Goal: Task Accomplishment & Management: Complete application form

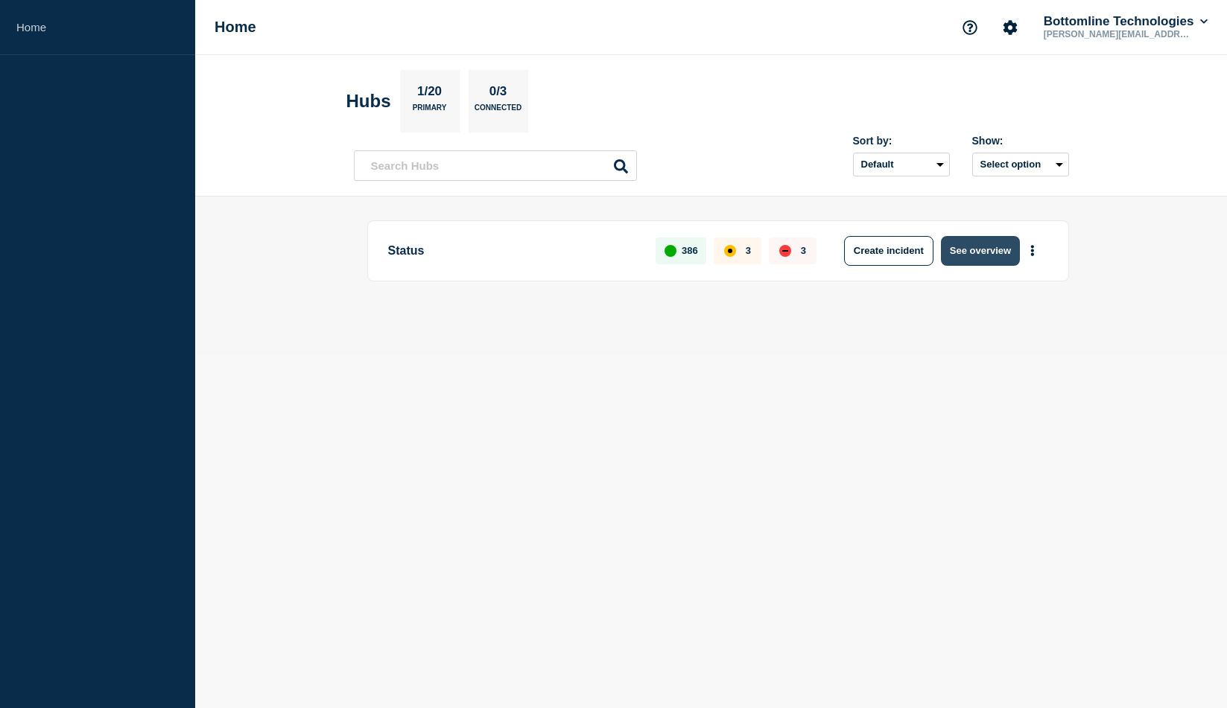
click at [988, 245] on button "See overview" at bounding box center [980, 251] width 79 height 30
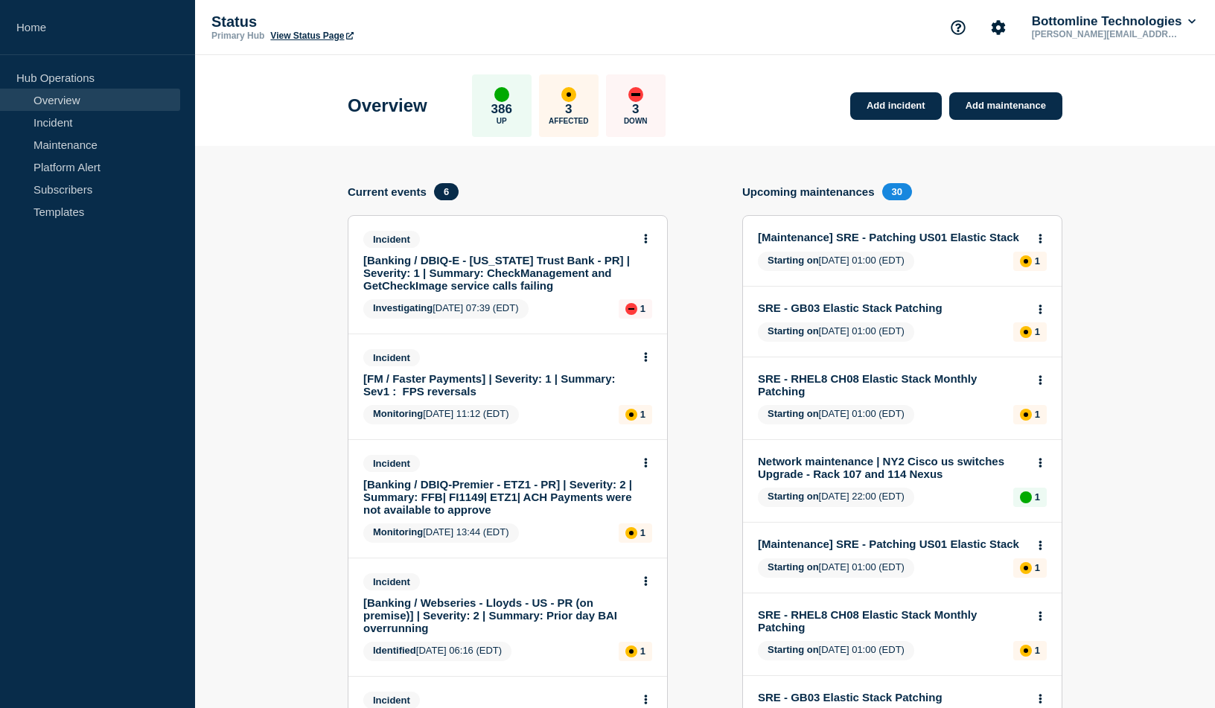
click at [561, 272] on link "[Banking / DBIQ-E - Washington Trust Bank - PR] | Severity: 1 | Summary: CheckM…" at bounding box center [497, 273] width 269 height 38
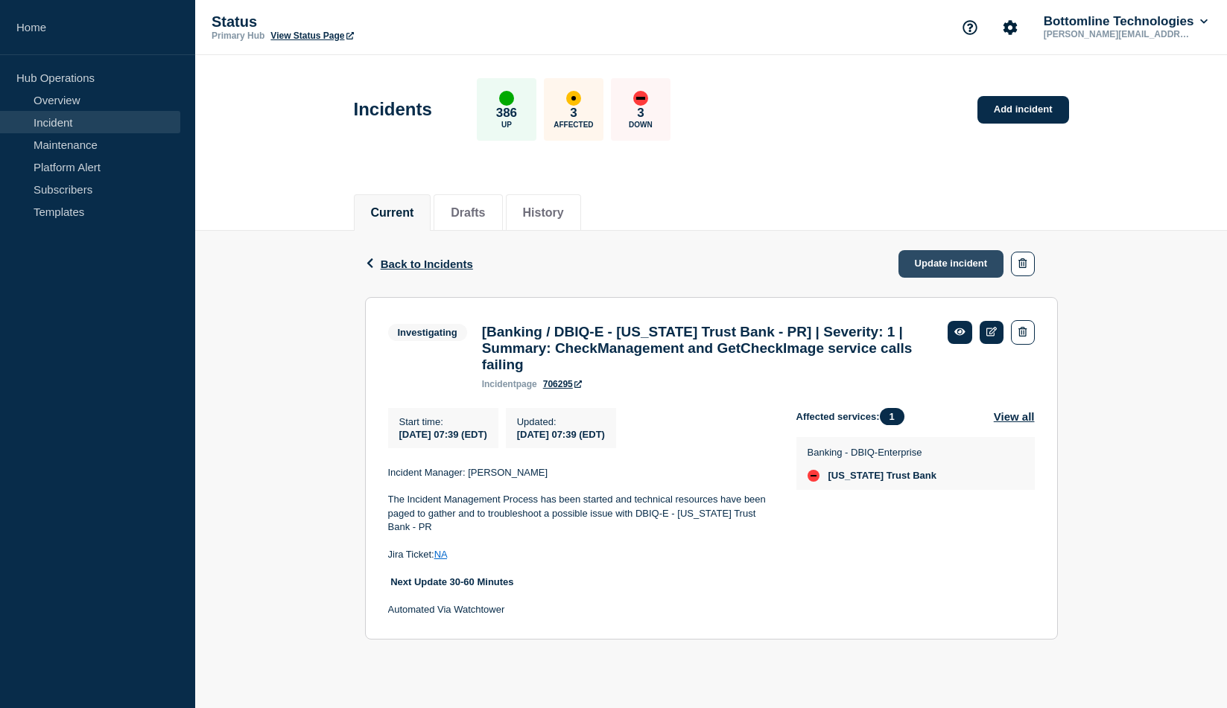
click at [949, 263] on link "Update incident" at bounding box center [951, 264] width 106 height 28
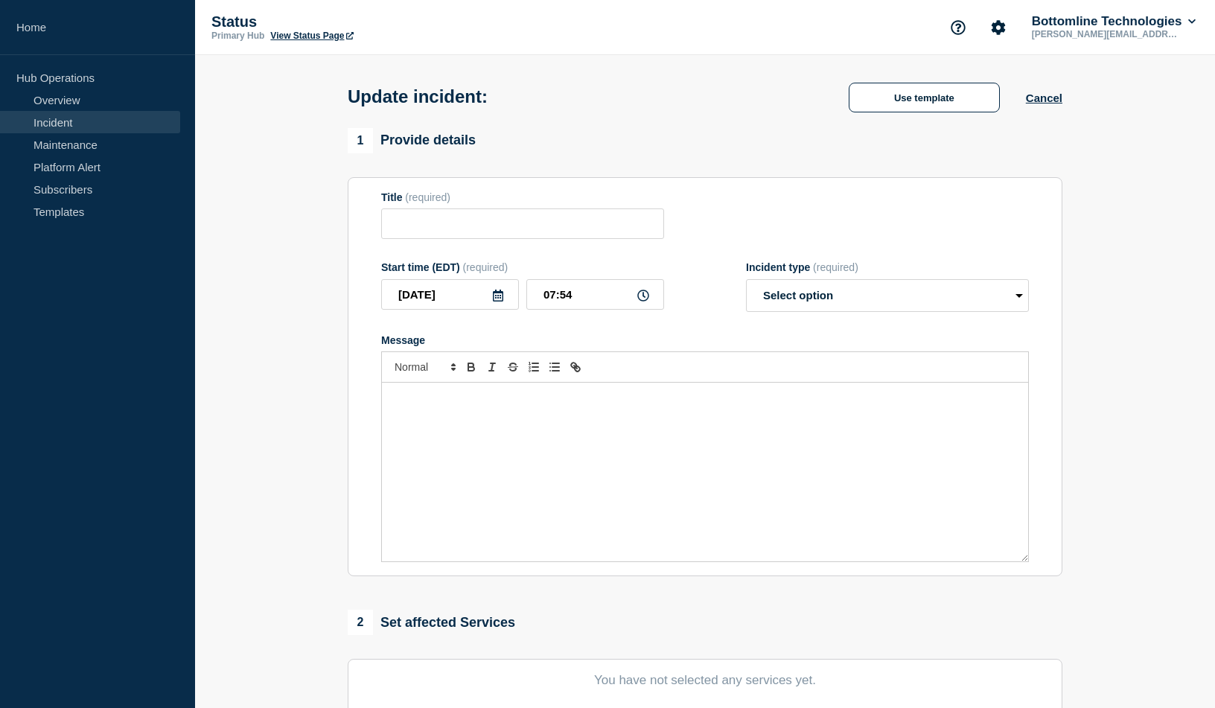
type input "[Banking / DBIQ-E - Washington Trust Bank - PR] | Severity: 1 | Summary: CheckM…"
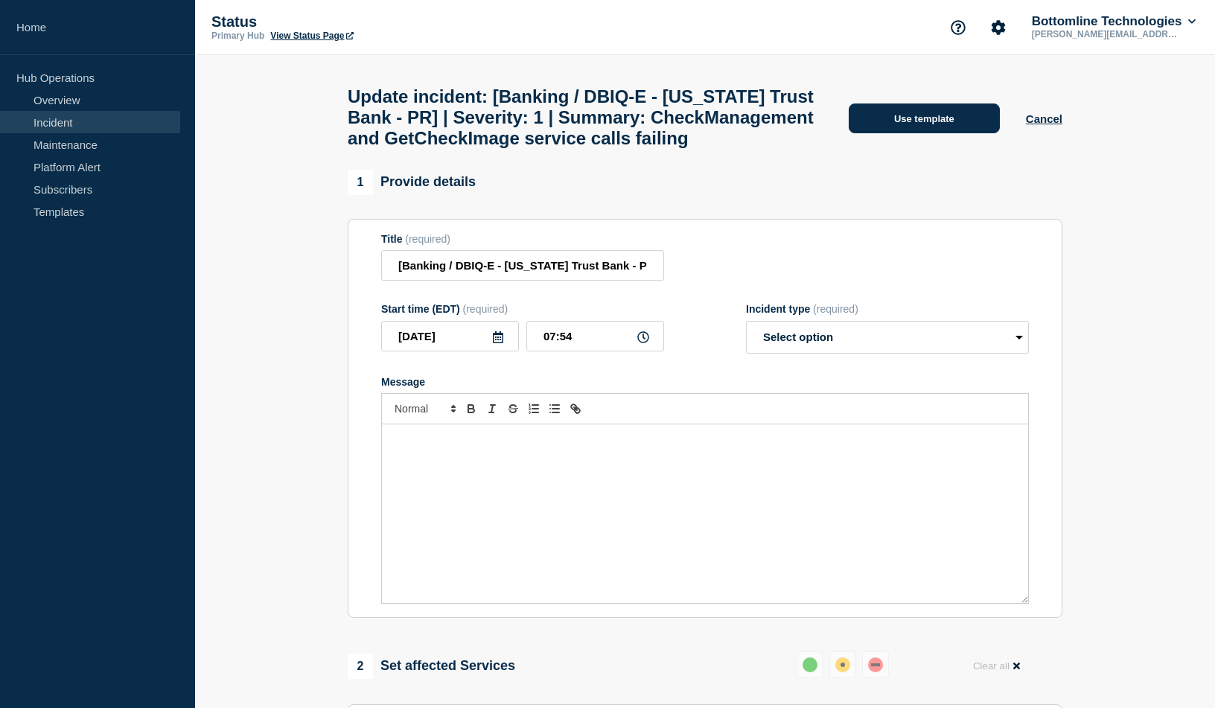
click at [933, 133] on button "Use template" at bounding box center [924, 119] width 151 height 30
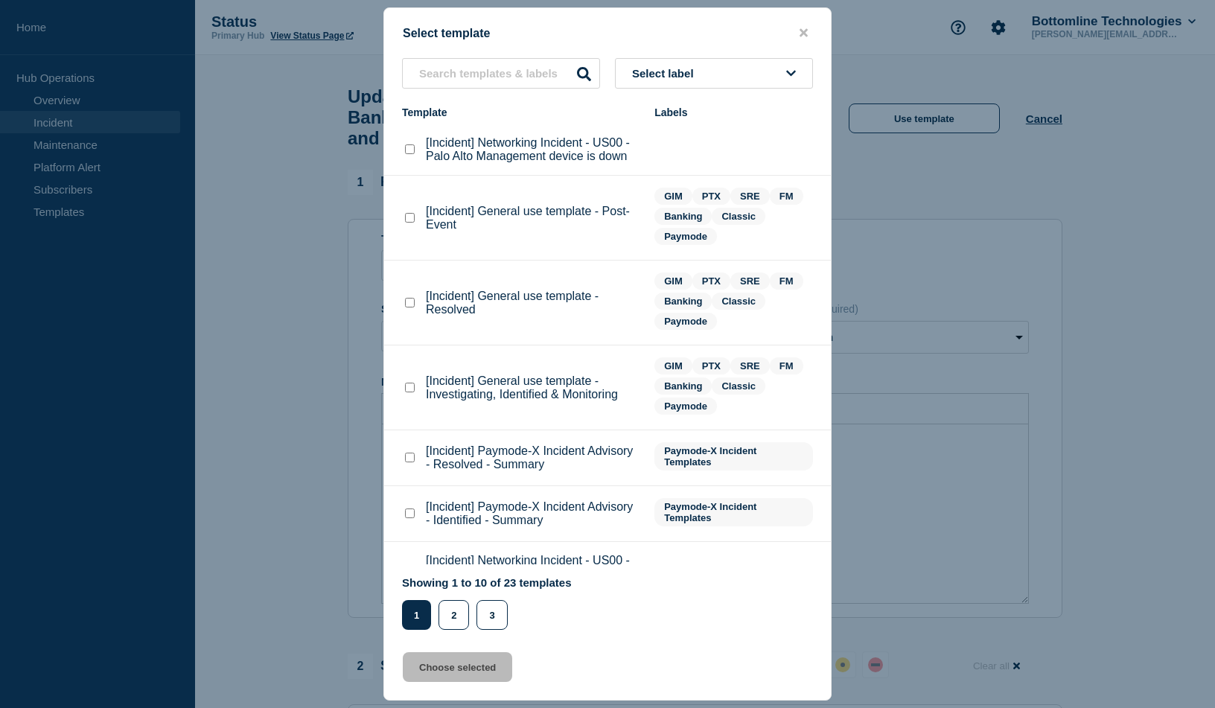
click at [412, 304] on checkbox"] "[Incident] General use template - Resolved checkbox" at bounding box center [410, 303] width 10 height 10
checkbox checkbox"] "true"
click at [457, 670] on button "Choose selected" at bounding box center [457, 667] width 109 height 30
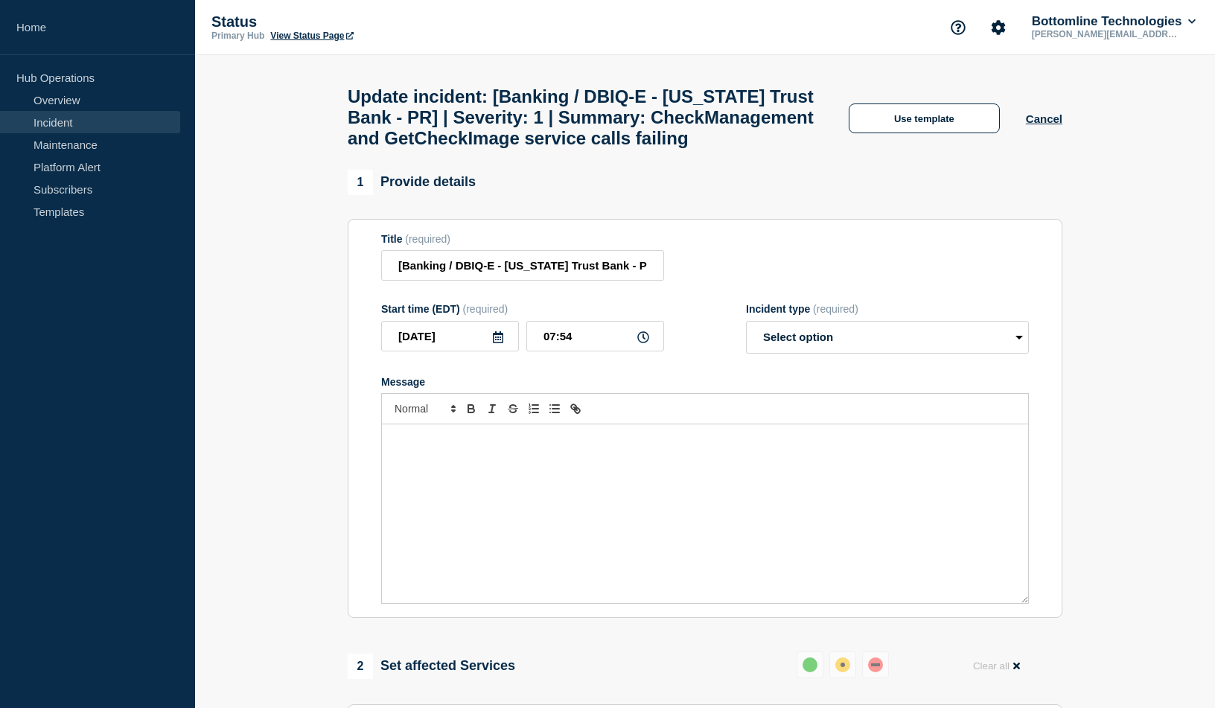
select select "resolved"
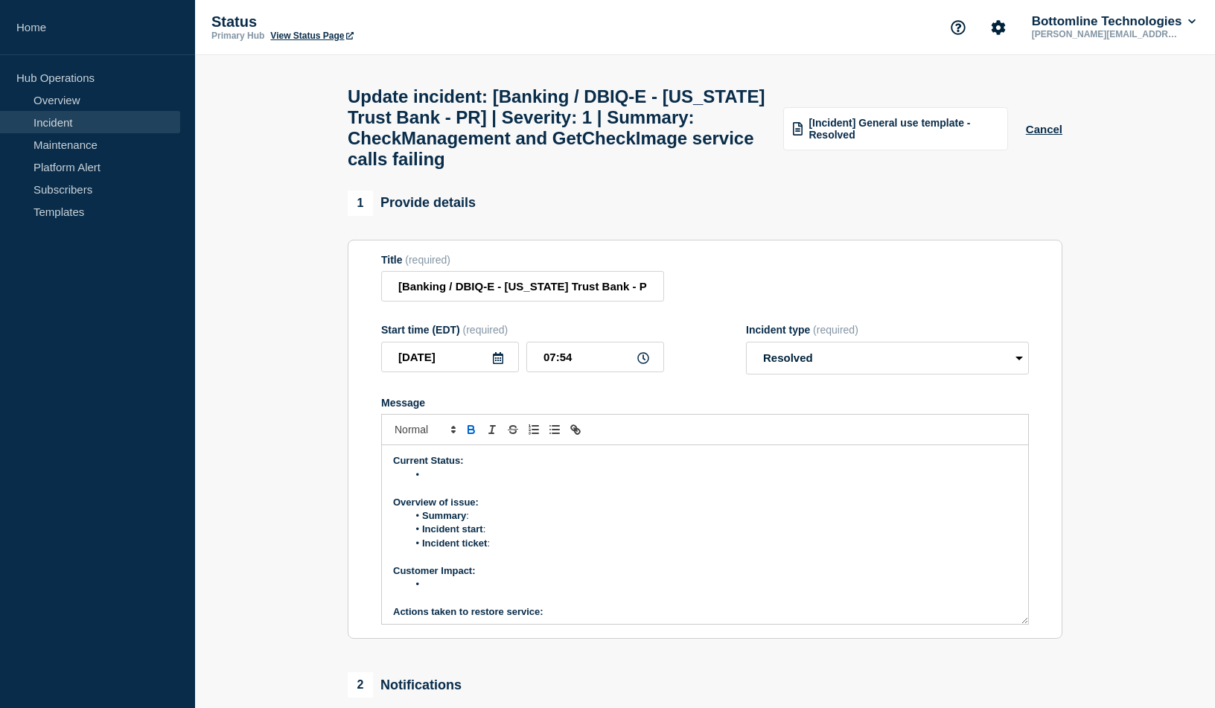
click at [459, 482] on li "Message" at bounding box center [713, 474] width 610 height 13
click at [496, 523] on li "Summary :" at bounding box center [713, 515] width 610 height 13
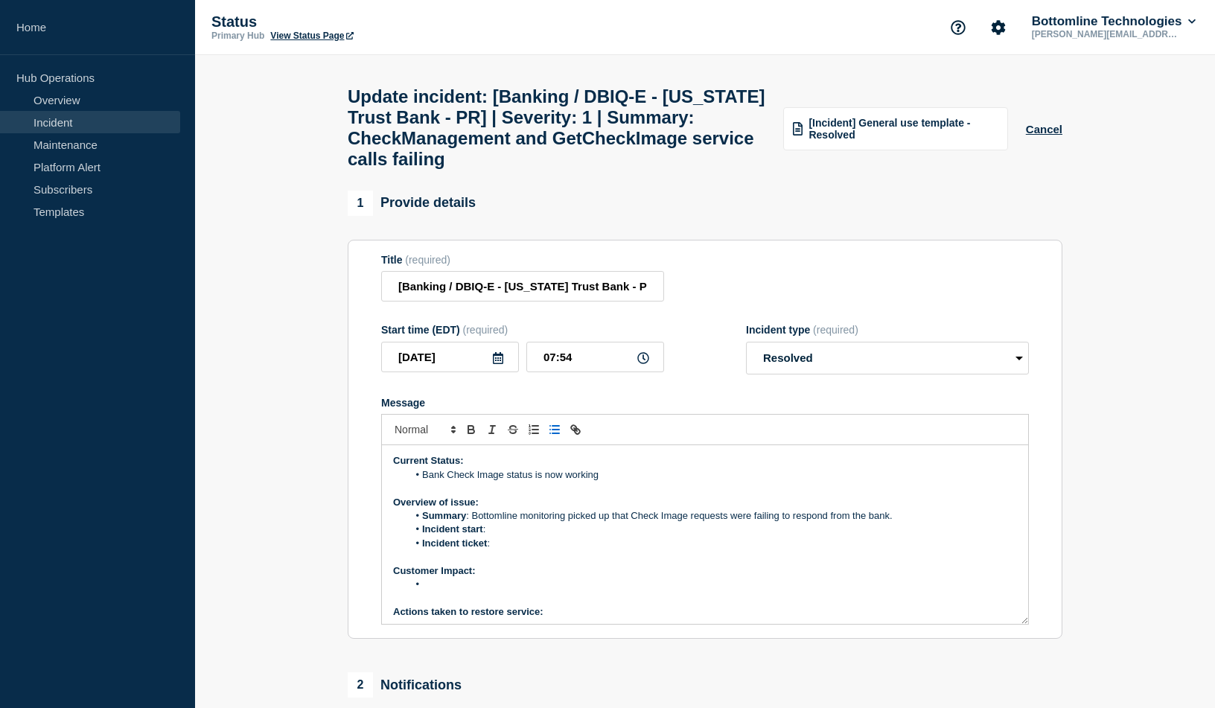
click at [509, 536] on li "Incident start :" at bounding box center [713, 529] width 610 height 13
click at [518, 550] on li "Incident ticket :" at bounding box center [713, 543] width 610 height 13
click at [503, 550] on li "Incident ticket :" at bounding box center [713, 543] width 610 height 13
click at [456, 549] on strong "Incident ticket" at bounding box center [454, 543] width 65 height 11
click at [551, 436] on icon "Toggle bulleted list" at bounding box center [554, 429] width 13 height 13
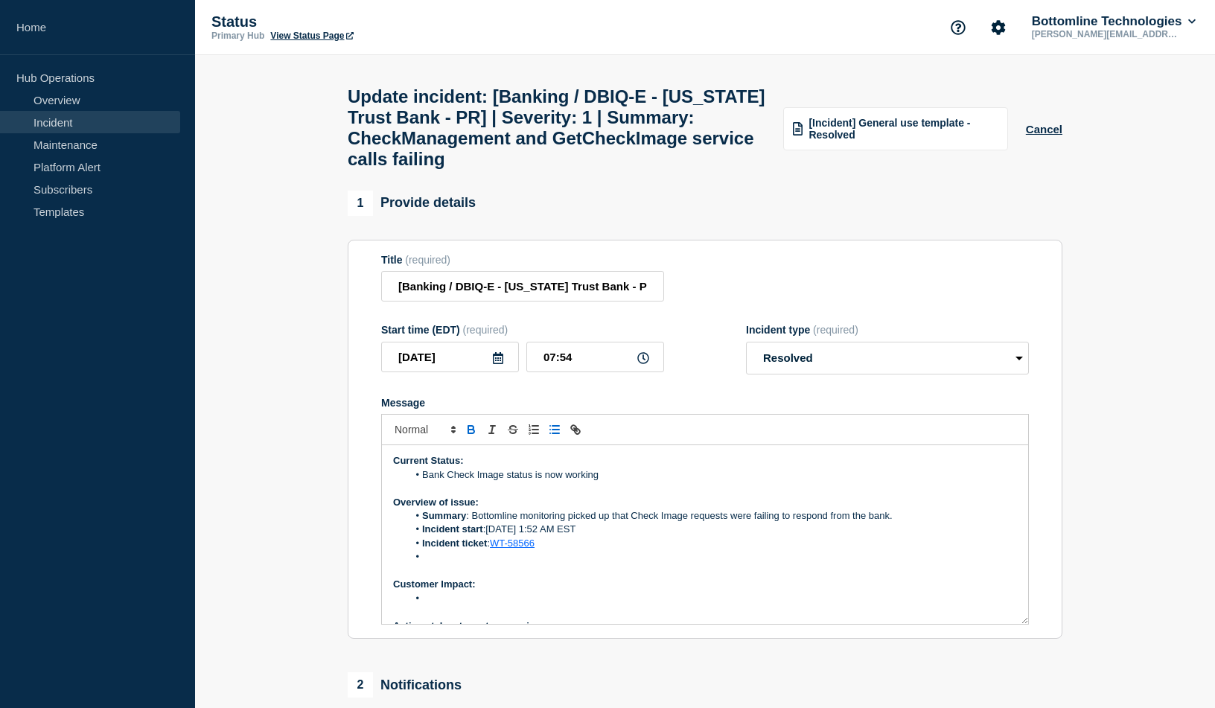
click at [436, 605] on li "Message" at bounding box center [713, 598] width 610 height 13
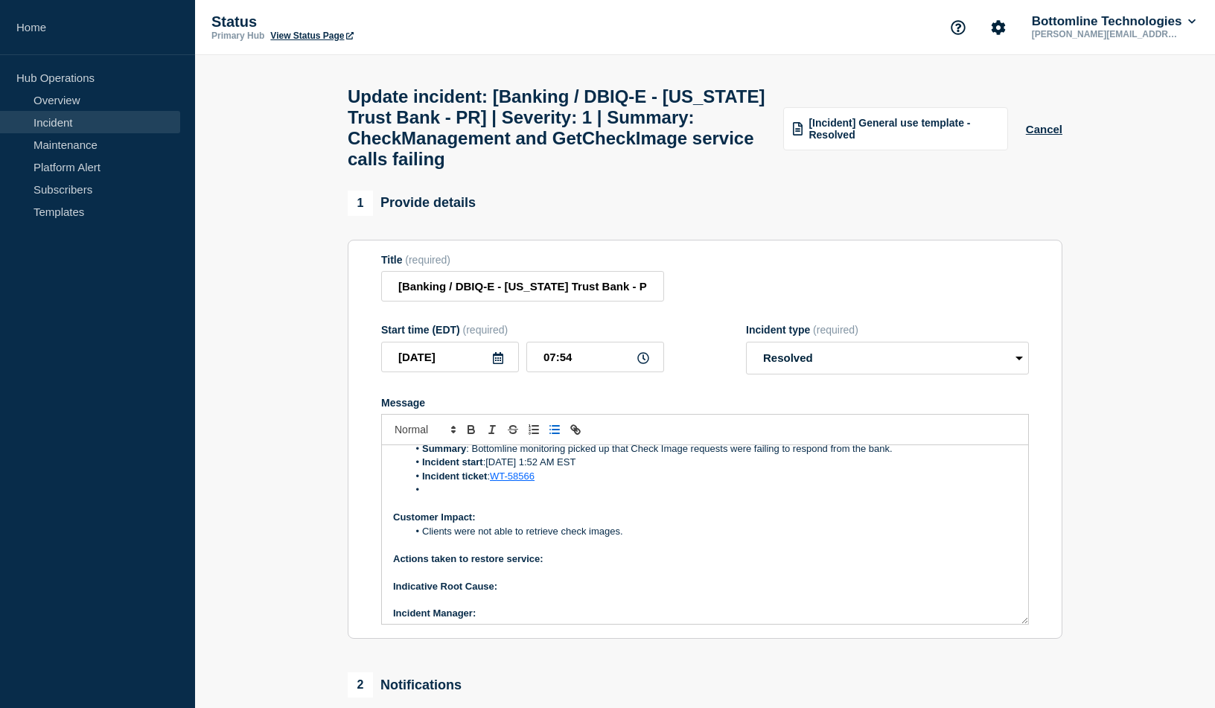
scroll to position [101, 0]
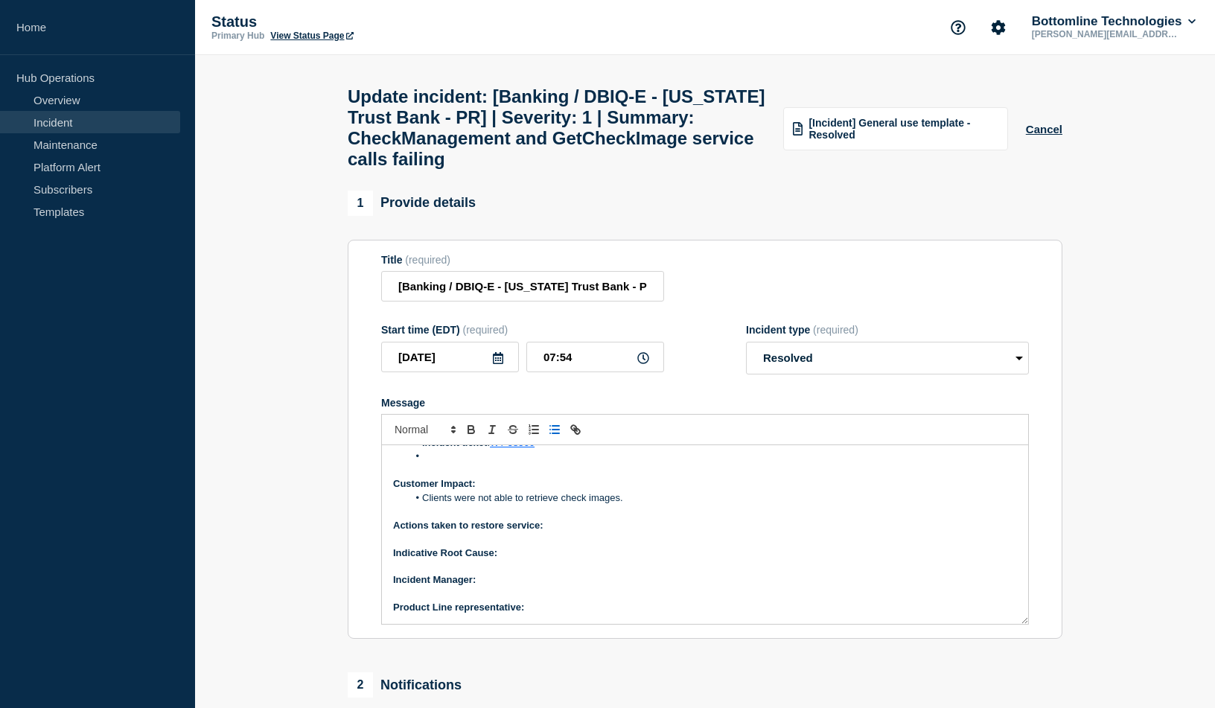
click at [582, 532] on p "Actions taken to restore service:" at bounding box center [705, 525] width 624 height 13
click at [537, 560] on p "Indicative Root Cause:" at bounding box center [705, 553] width 624 height 13
click at [504, 587] on p "﻿Incident Manager:" at bounding box center [705, 579] width 624 height 13
click at [558, 614] on p "Product Line representative:" at bounding box center [705, 607] width 624 height 13
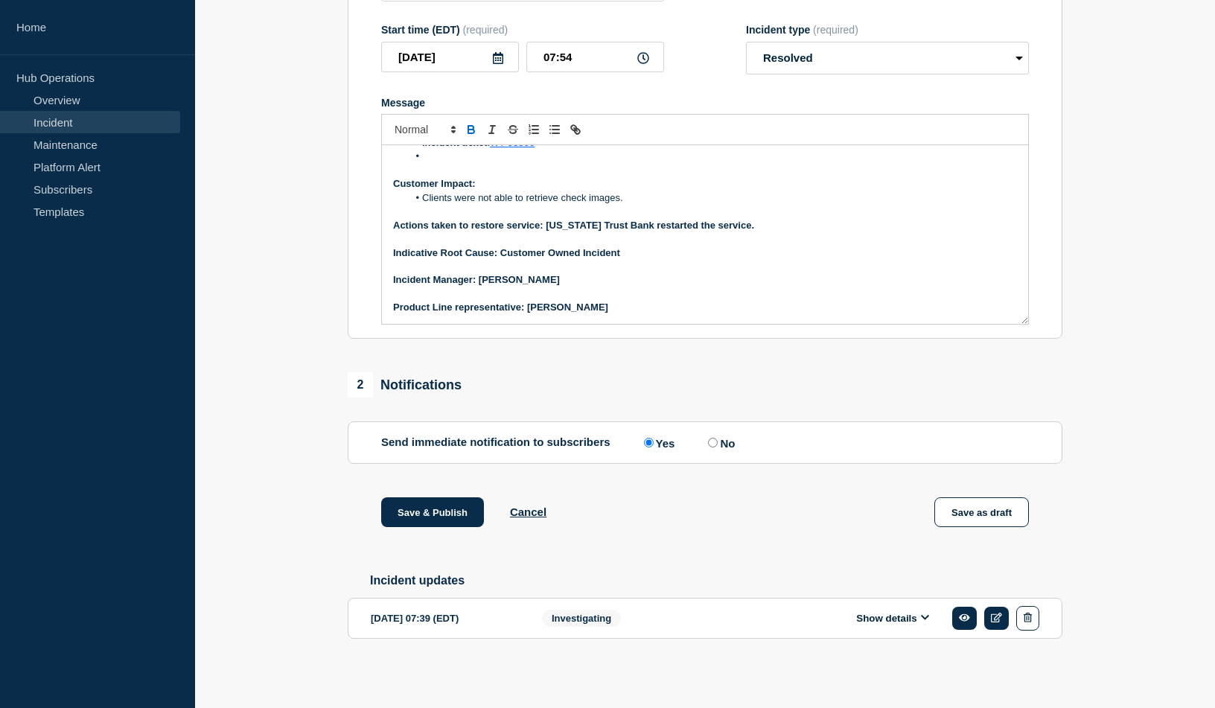
scroll to position [319, 0]
click at [434, 506] on button "Save & Publish" at bounding box center [432, 512] width 103 height 30
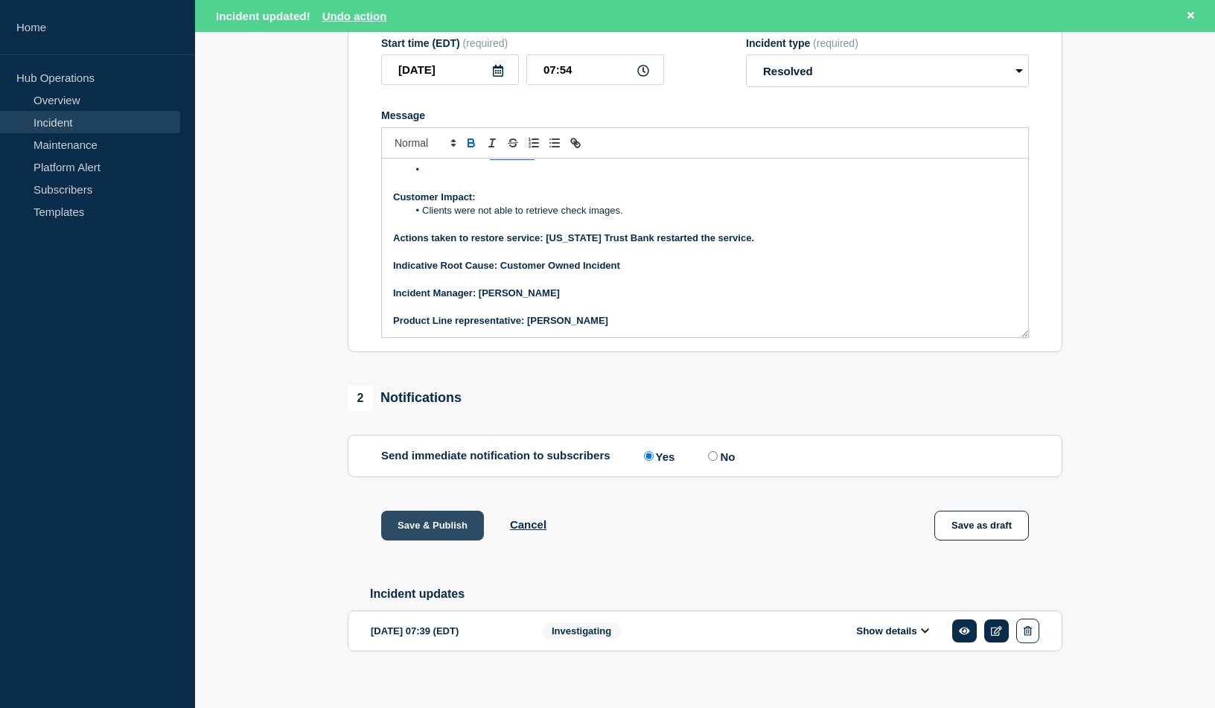
scroll to position [350, 0]
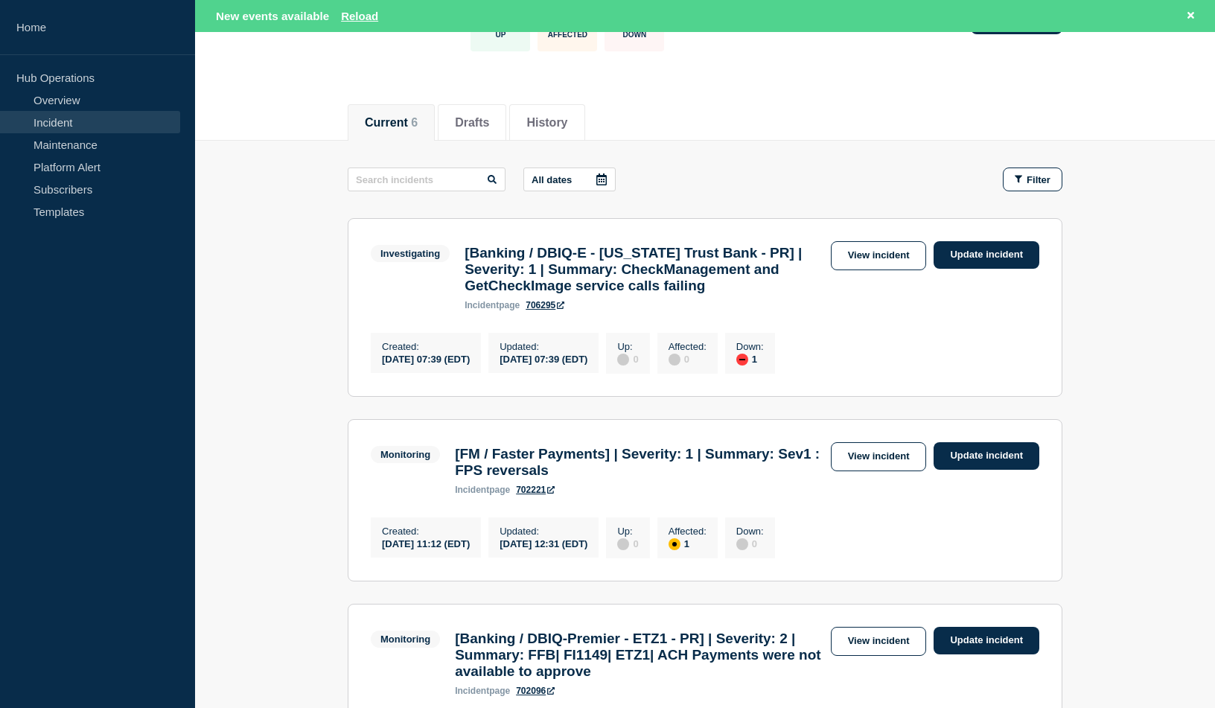
scroll to position [149, 0]
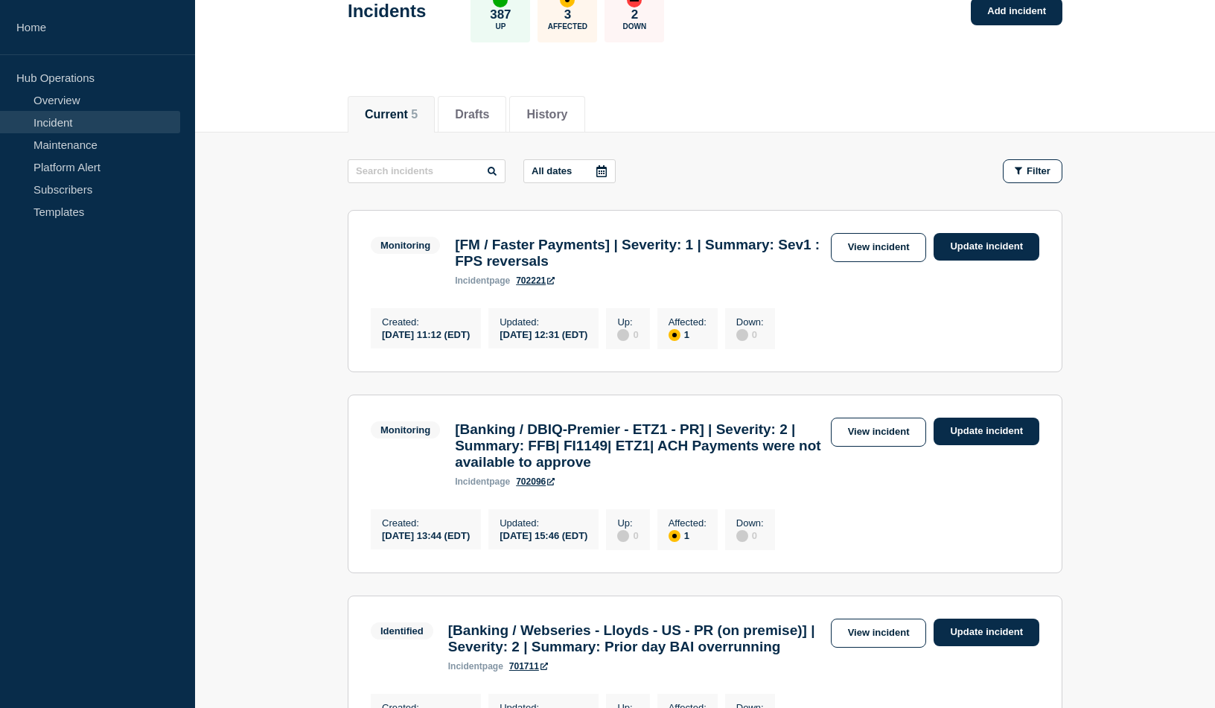
scroll to position [74, 0]
